Goal: Information Seeking & Learning: Learn about a topic

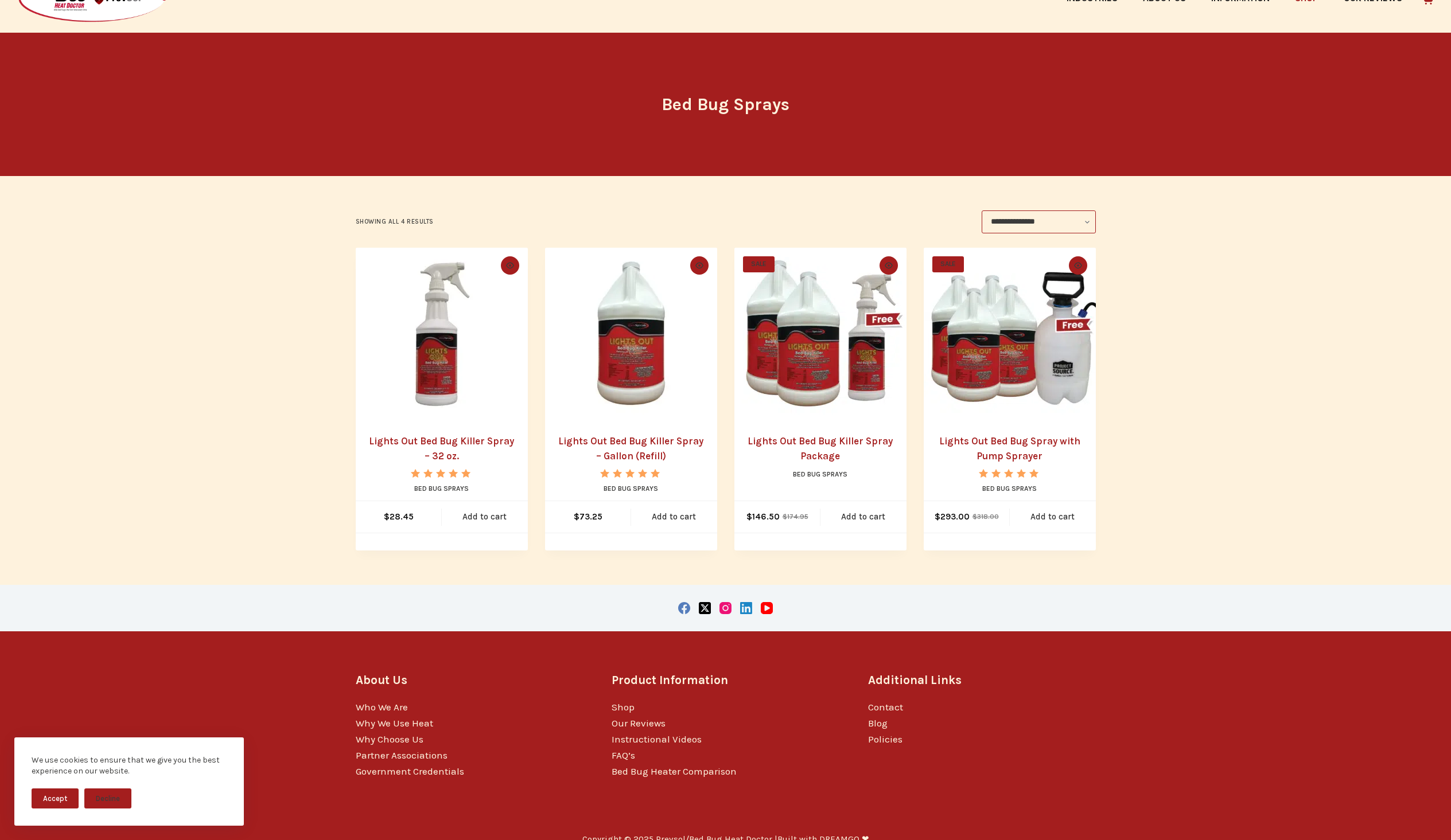
scroll to position [84, 0]
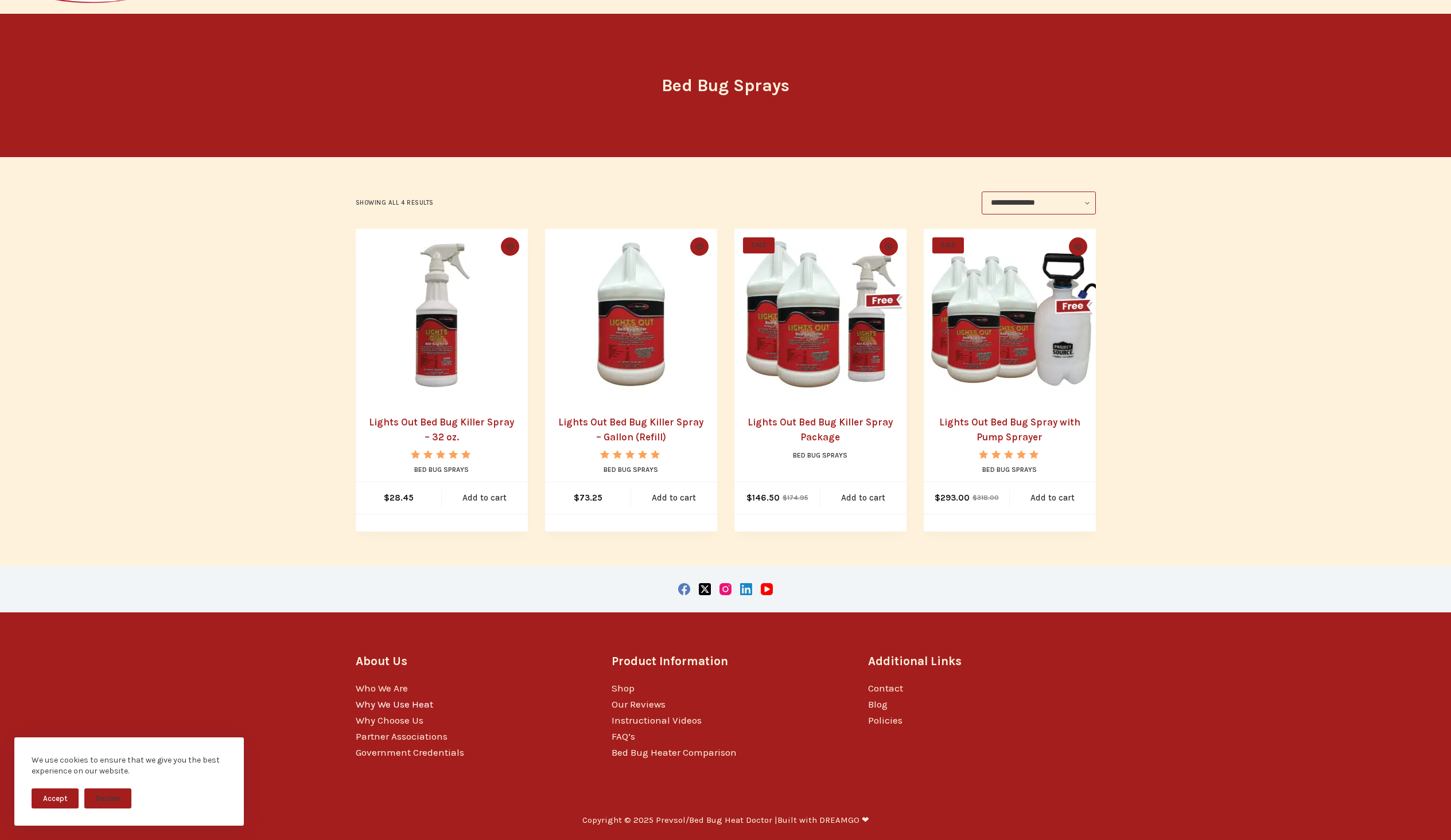
click at [394, 704] on link "Why We Use Heat" at bounding box center [395, 704] width 77 height 11
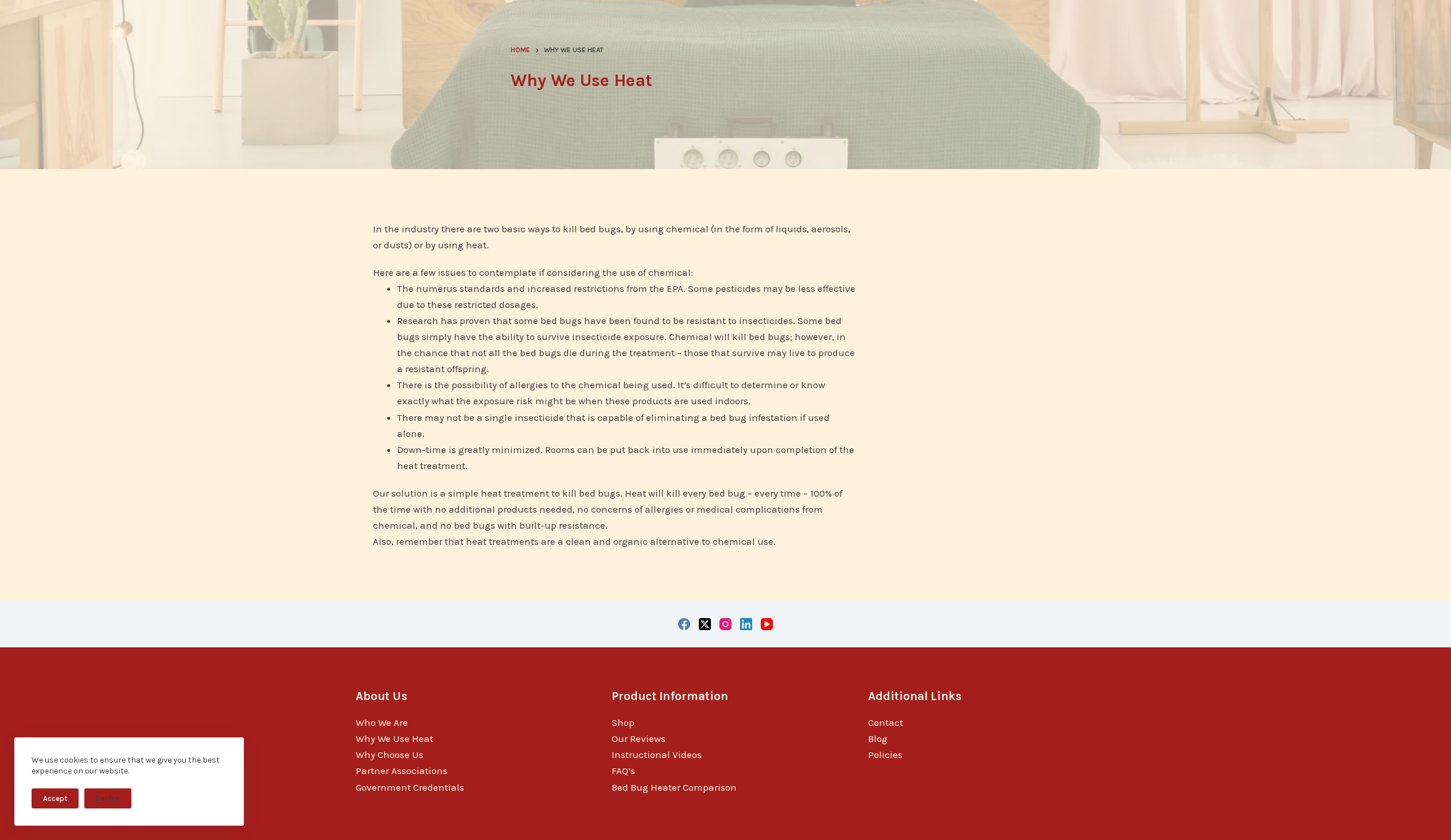
scroll to position [148, 0]
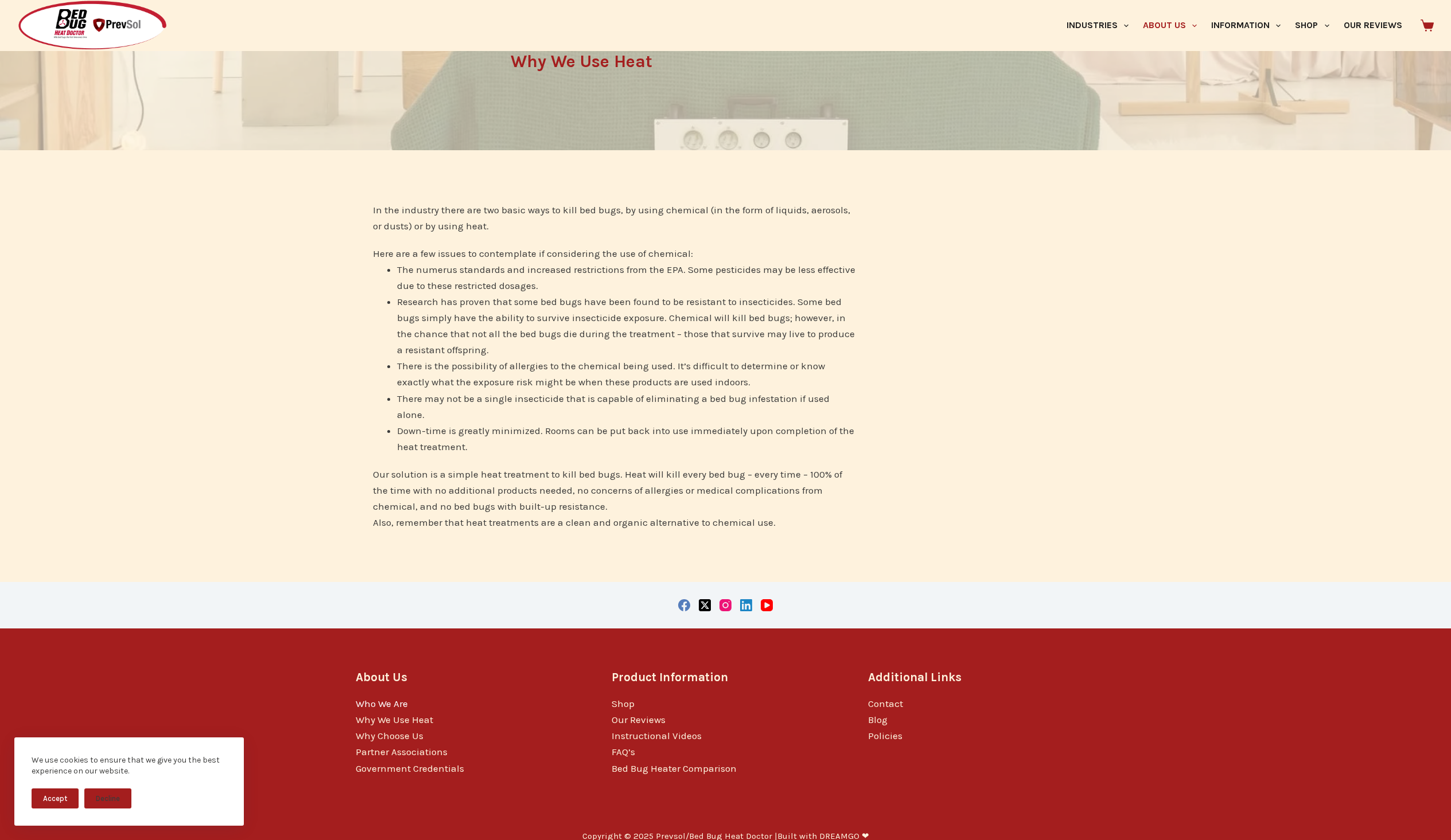
click at [381, 698] on link "Who We Are" at bounding box center [382, 704] width 53 height 11
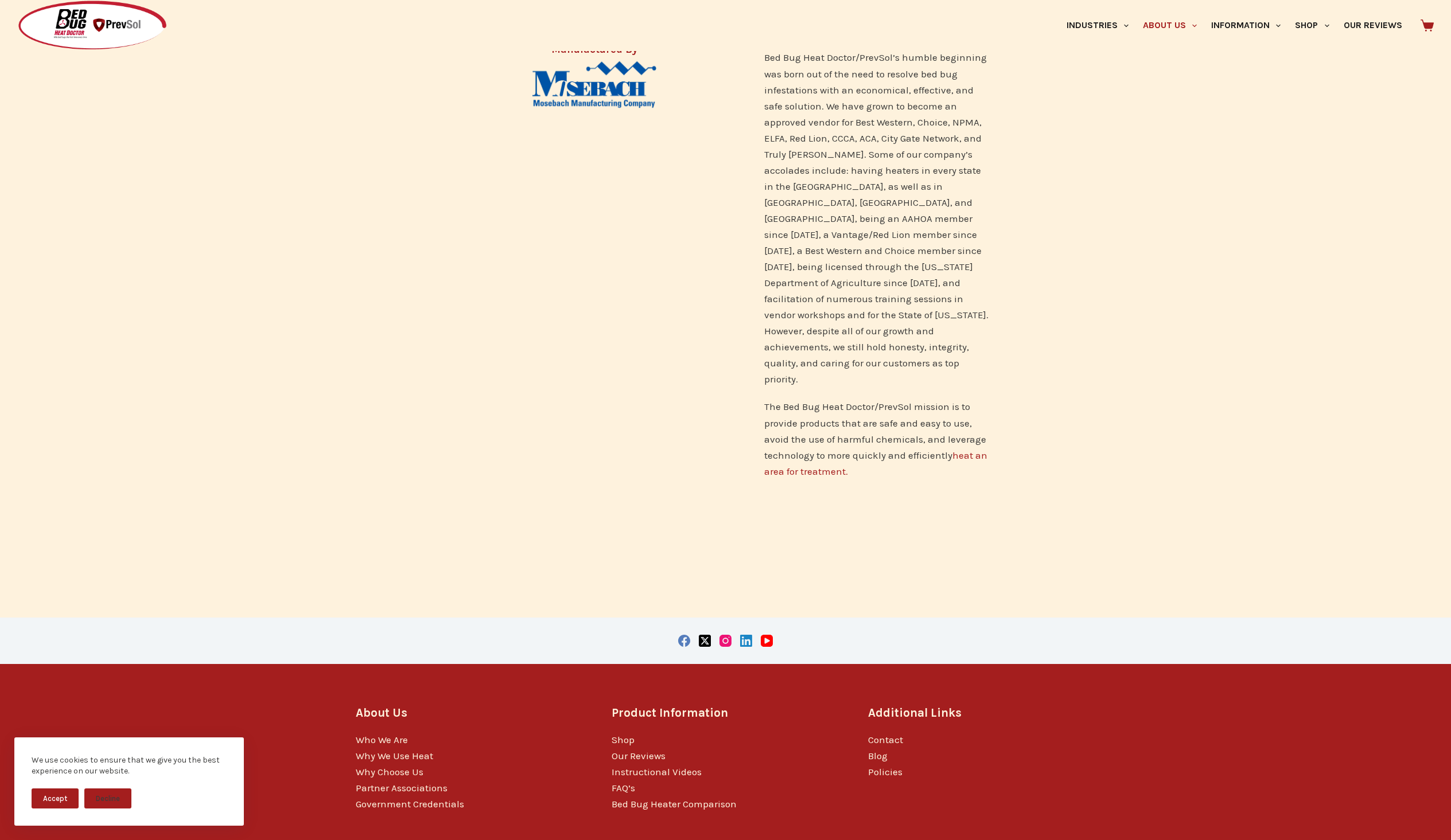
scroll to position [659, 0]
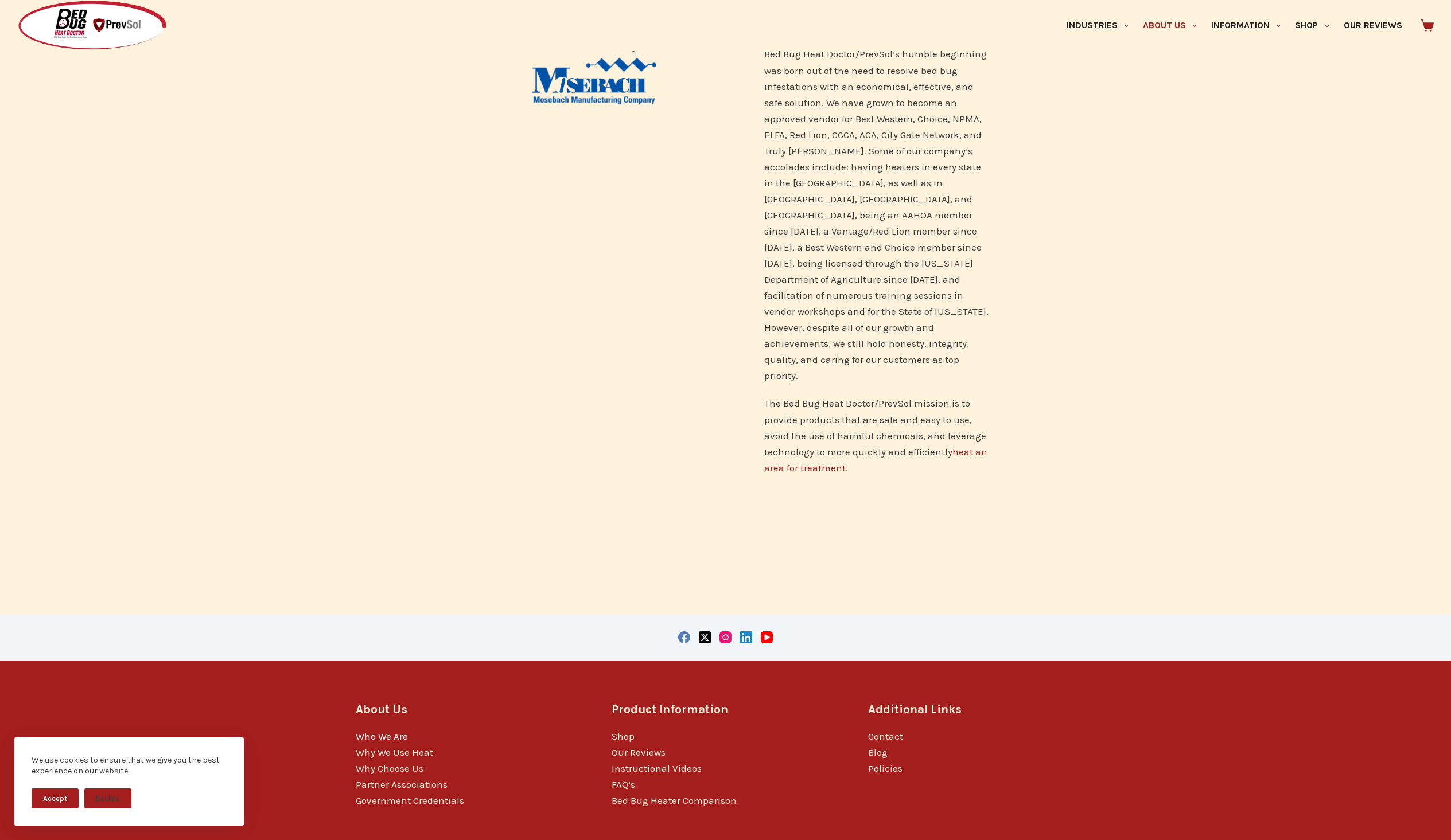
click at [381, 731] on link "Who We Are" at bounding box center [382, 737] width 53 height 11
